Goal: Information Seeking & Learning: Stay updated

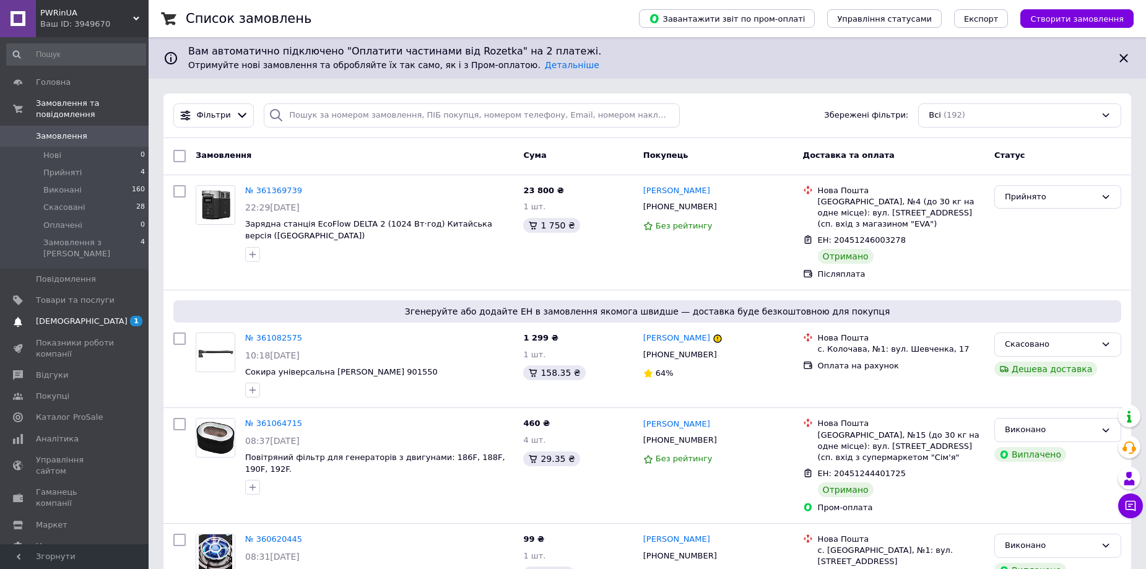
click at [60, 316] on span "[DEMOGRAPHIC_DATA]" at bounding box center [82, 321] width 92 height 11
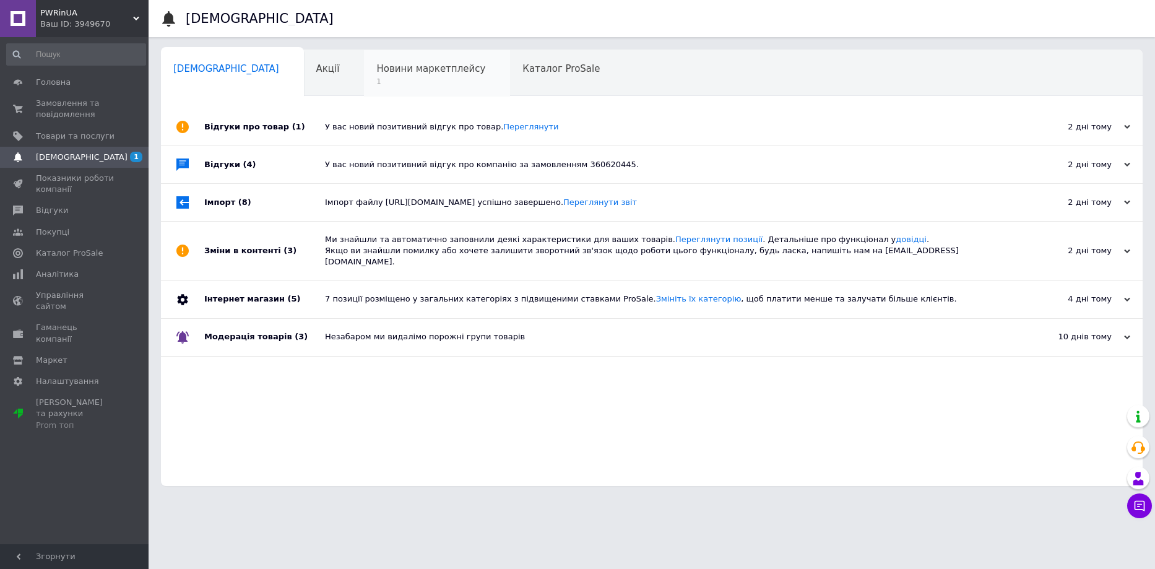
click at [364, 76] on div "Новини маркетплейсу 1" at bounding box center [437, 73] width 146 height 47
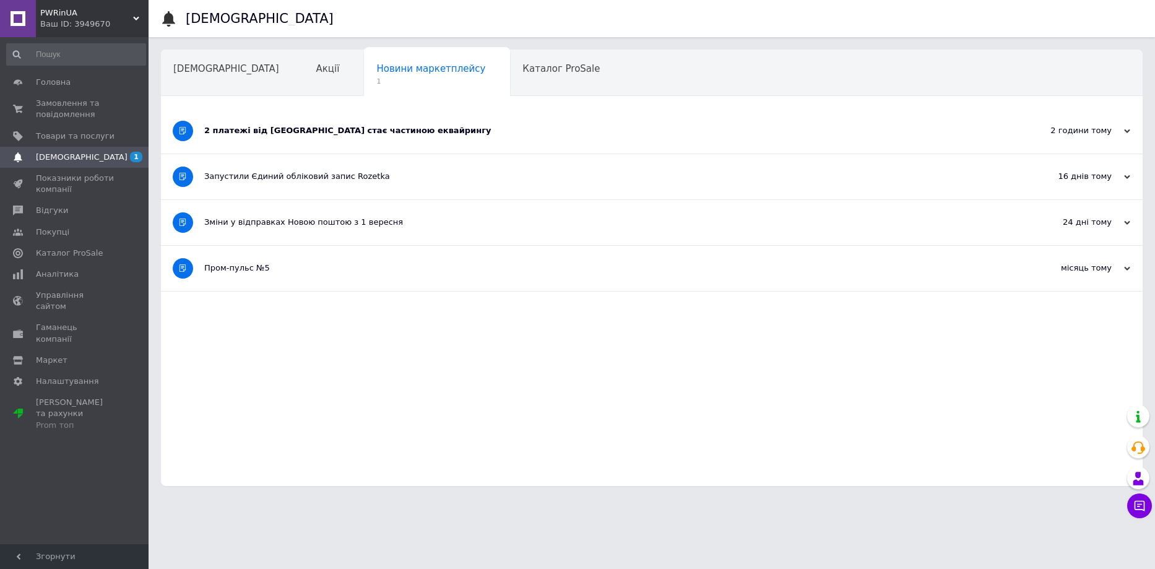
click at [308, 129] on div "2 платежі від [GEOGRAPHIC_DATA] стає частиною еквайрингу" at bounding box center [605, 130] width 802 height 11
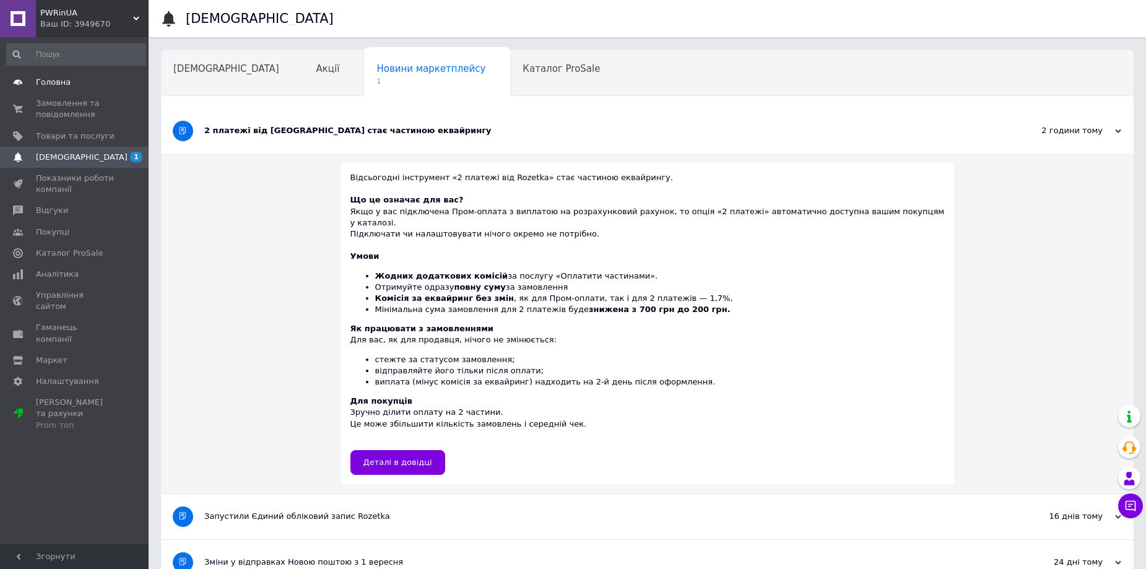
click at [58, 80] on span "Головна" at bounding box center [53, 82] width 35 height 11
